Goal: Information Seeking & Learning: Learn about a topic

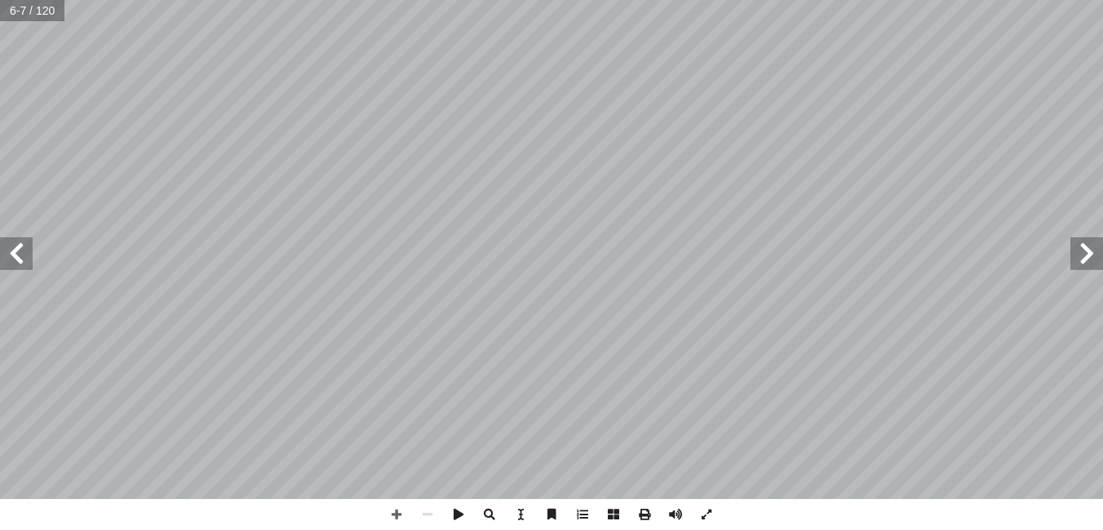
click at [1089, 261] on span at bounding box center [1086, 253] width 33 height 33
click at [22, 265] on span at bounding box center [16, 253] width 33 height 33
click at [20, 251] on span at bounding box center [16, 253] width 33 height 33
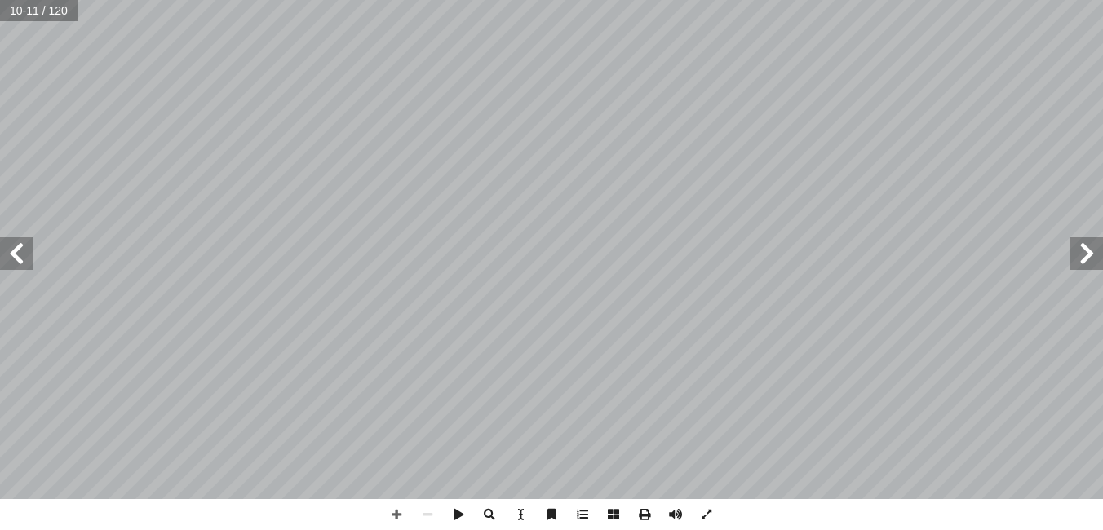
click at [20, 251] on span at bounding box center [16, 253] width 33 height 33
click at [1091, 258] on span at bounding box center [1086, 253] width 33 height 33
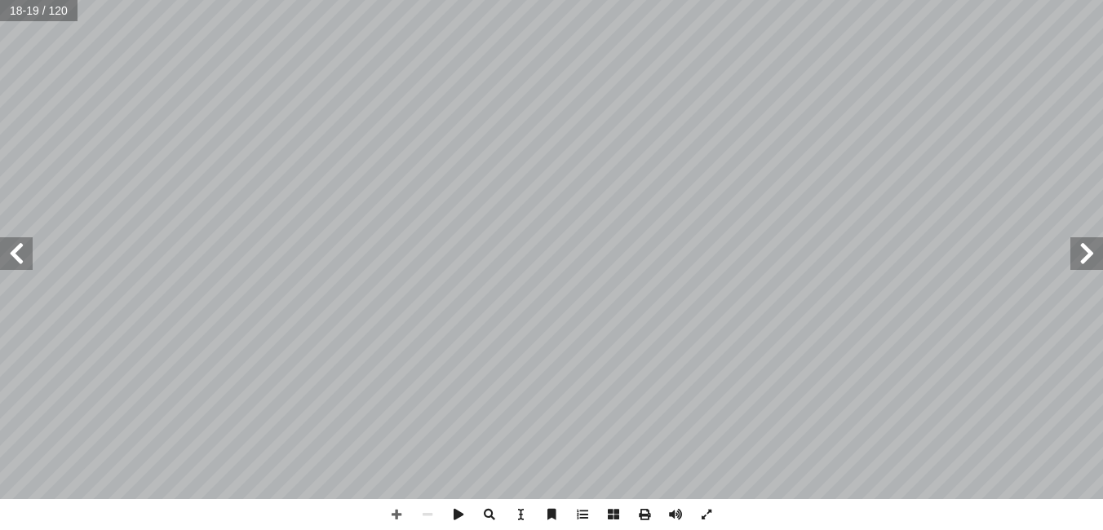
click at [20, 257] on span at bounding box center [16, 253] width 33 height 33
click at [29, 259] on span at bounding box center [16, 253] width 33 height 33
click at [28, 259] on span at bounding box center [16, 253] width 33 height 33
click at [24, 266] on span at bounding box center [16, 253] width 33 height 33
click at [23, 266] on span at bounding box center [16, 253] width 33 height 33
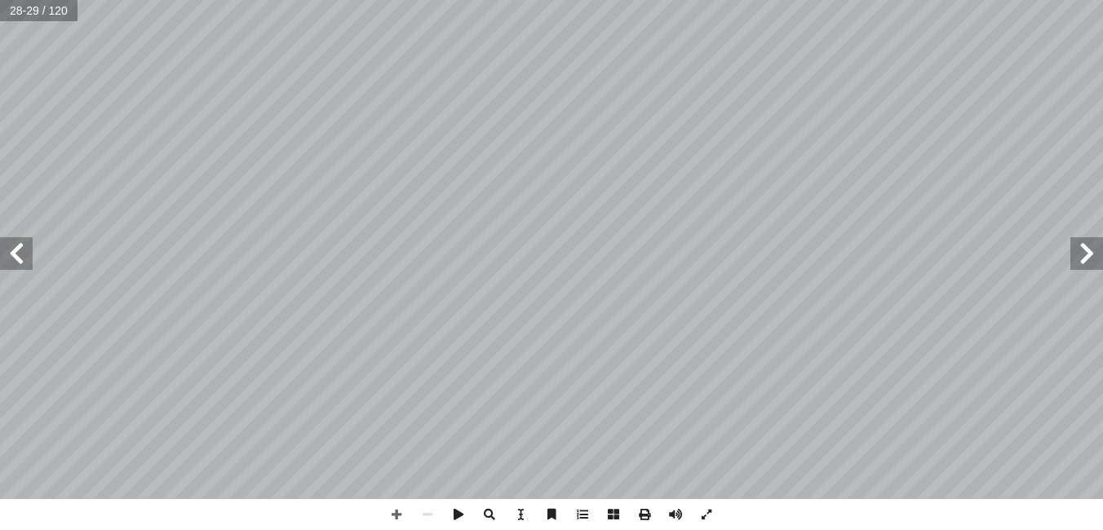
click at [13, 263] on span at bounding box center [16, 253] width 33 height 33
click at [27, 265] on span at bounding box center [16, 253] width 33 height 33
click at [12, 253] on span at bounding box center [16, 253] width 33 height 33
